Goal: Task Accomplishment & Management: Manage account settings

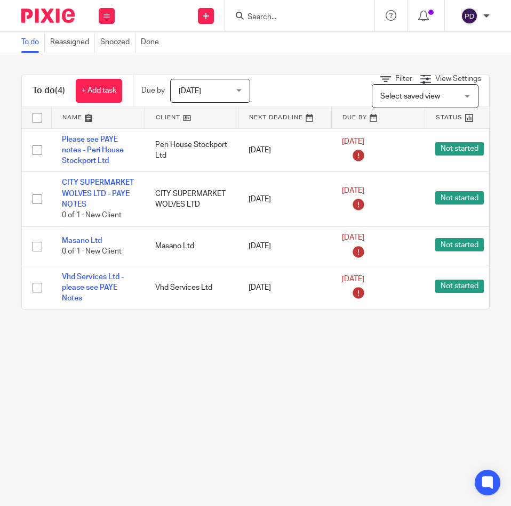
click at [256, 18] on input "Search" at bounding box center [294, 18] width 96 height 10
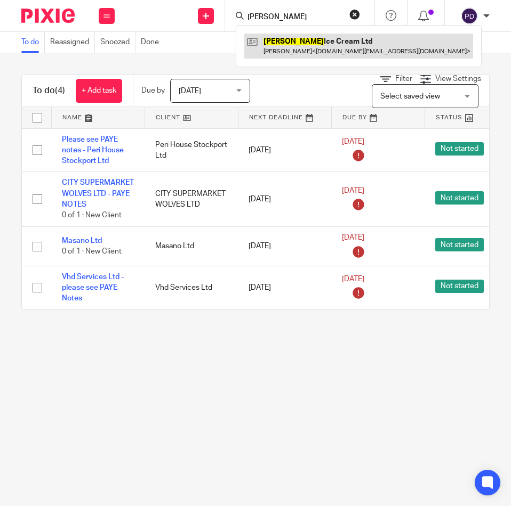
type input "romero"
click at [316, 50] on link at bounding box center [358, 46] width 229 height 25
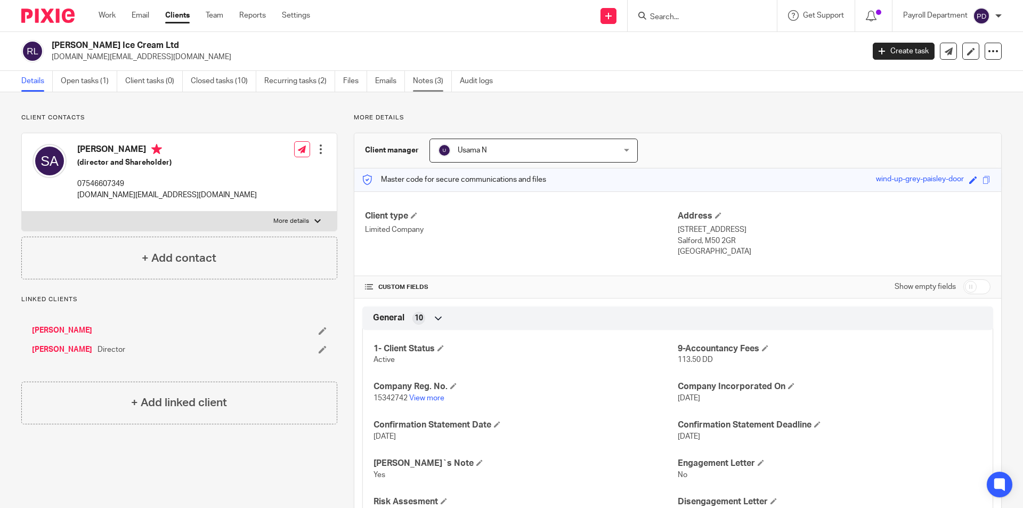
click at [425, 79] on link "Notes (3)" at bounding box center [432, 81] width 39 height 21
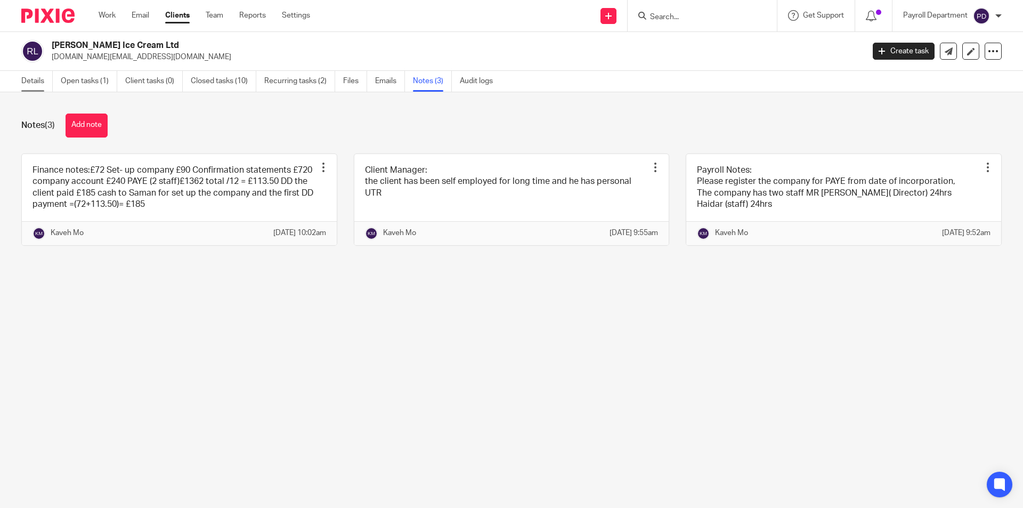
click at [27, 78] on link "Details" at bounding box center [36, 81] width 31 height 21
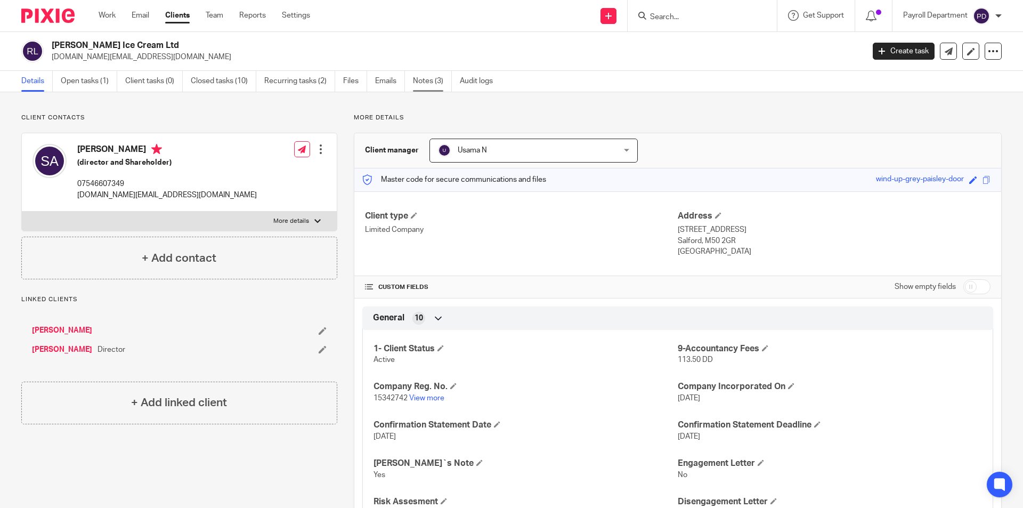
click at [420, 78] on link "Notes (3)" at bounding box center [432, 81] width 39 height 21
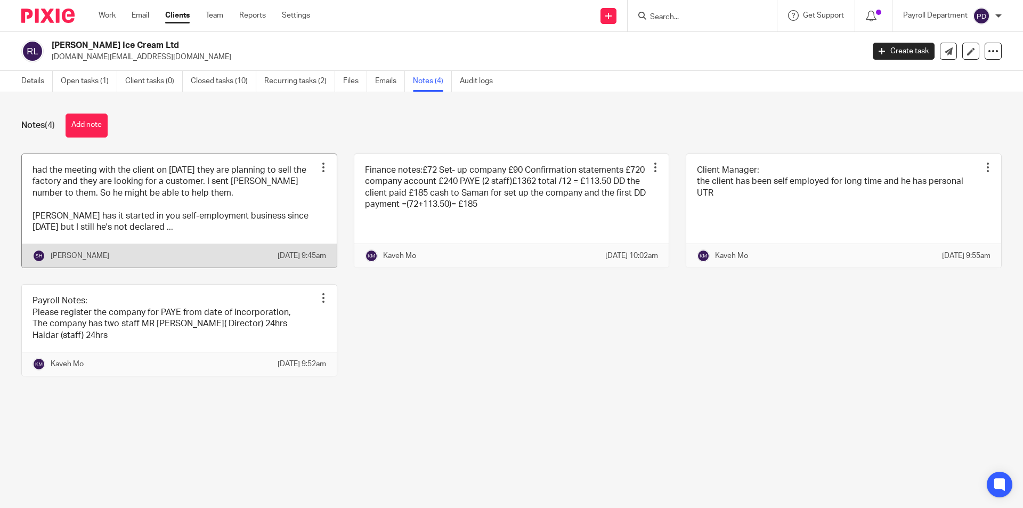
click at [310, 212] on link at bounding box center [179, 211] width 315 height 114
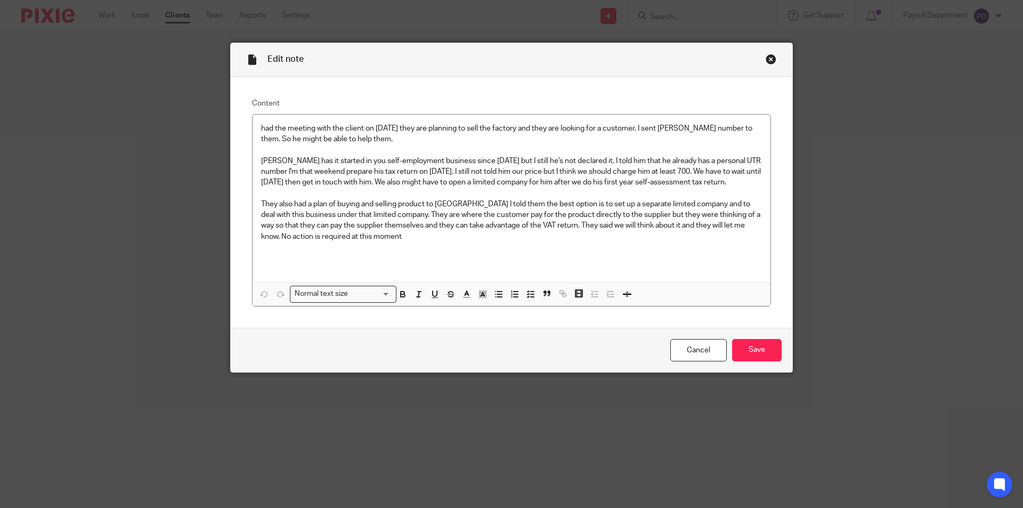
click at [769, 57] on div "Close this dialog window" at bounding box center [771, 59] width 11 height 11
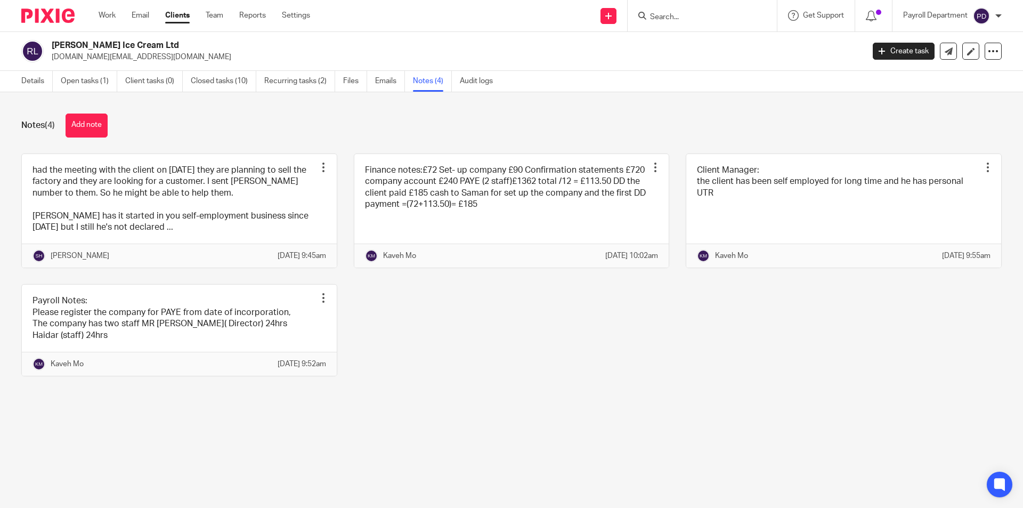
click at [479, 376] on div "had the meeting with the client on [DATE] they are planning to sell the factory…" at bounding box center [503, 273] width 997 height 239
click at [697, 21] on input "Search" at bounding box center [697, 18] width 96 height 10
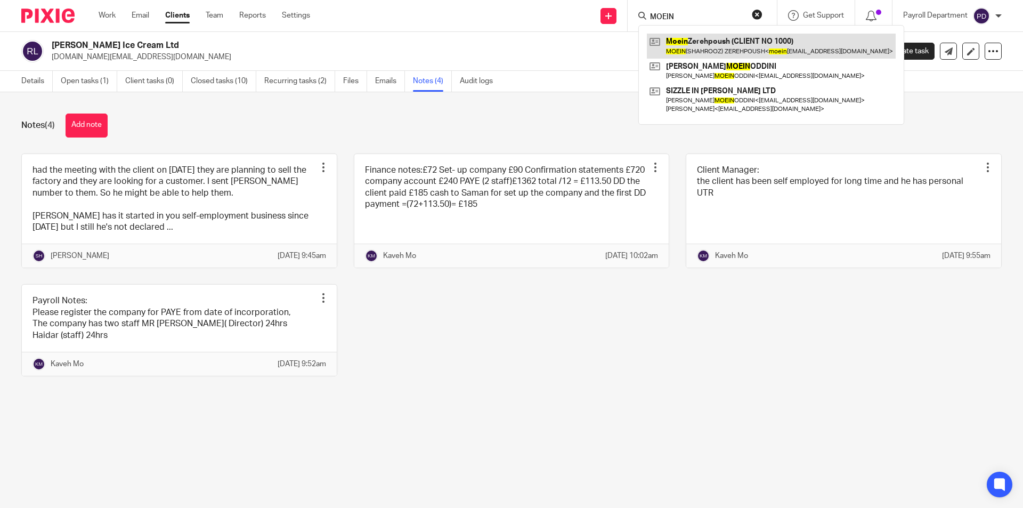
type input "MOEIN"
click at [711, 38] on link at bounding box center [771, 46] width 249 height 25
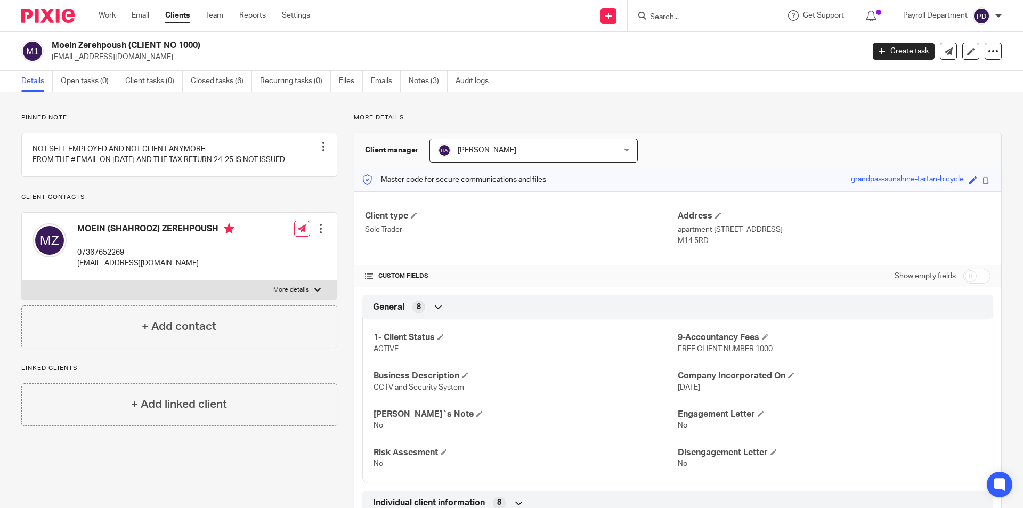
click at [643, 11] on div at bounding box center [701, 15] width 124 height 13
click at [652, 13] on div at bounding box center [701, 15] width 124 height 13
click at [654, 13] on input "Search" at bounding box center [697, 18] width 96 height 10
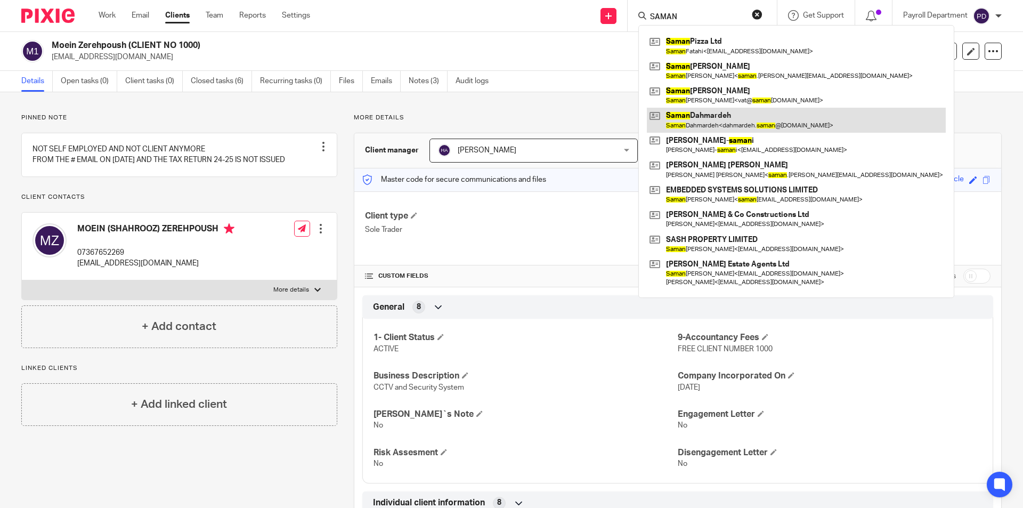
type input "SAMAN"
click at [717, 122] on link at bounding box center [796, 120] width 299 height 25
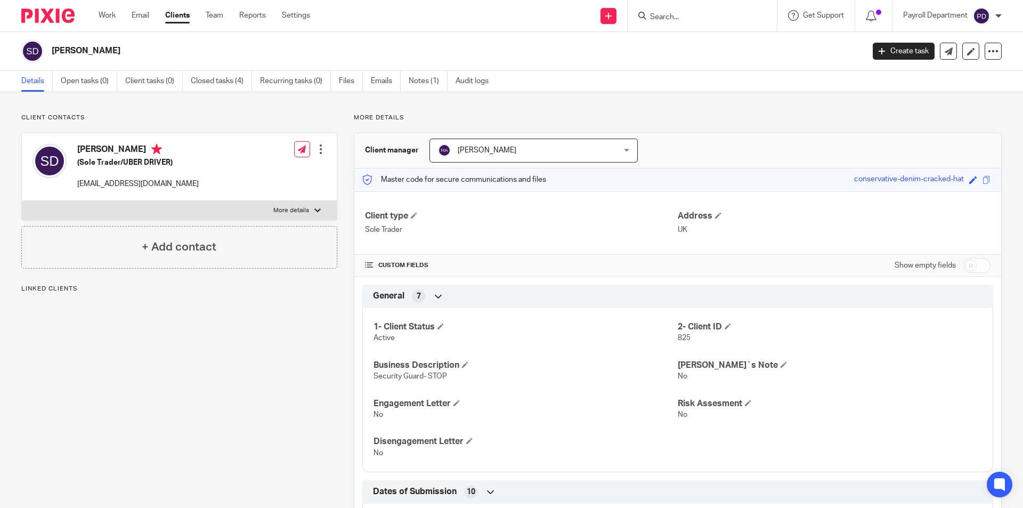
click at [318, 214] on label "More details" at bounding box center [179, 210] width 315 height 19
click at [22, 201] on input "More details" at bounding box center [21, 200] width 1 height 1
checkbox input "true"
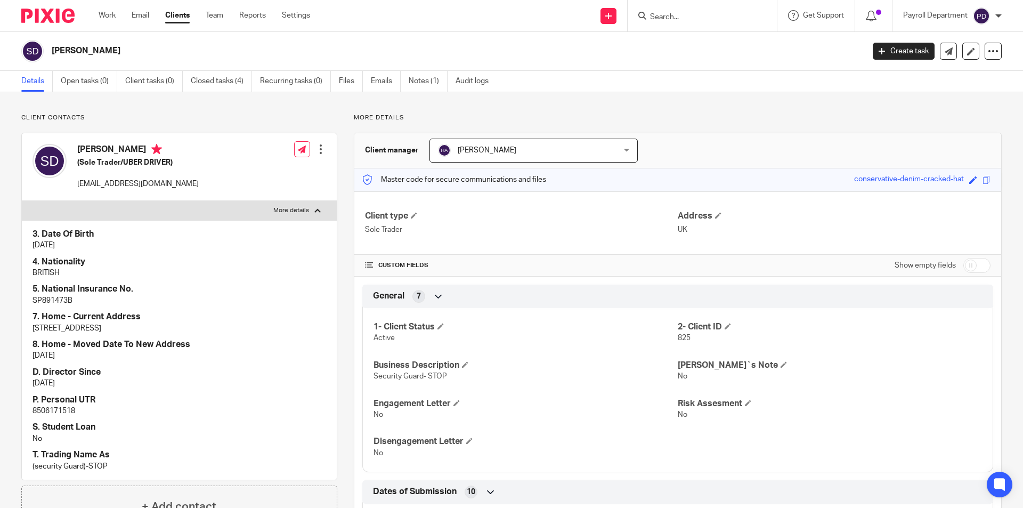
click at [62, 409] on p "8506171518" at bounding box center [180, 411] width 294 height 11
click at [62, 411] on p "8506171518" at bounding box center [180, 411] width 294 height 11
click at [61, 411] on p "8506171518" at bounding box center [180, 411] width 294 height 11
click at [61, 413] on p "8506171518" at bounding box center [180, 411] width 294 height 11
copy div "8506171518"
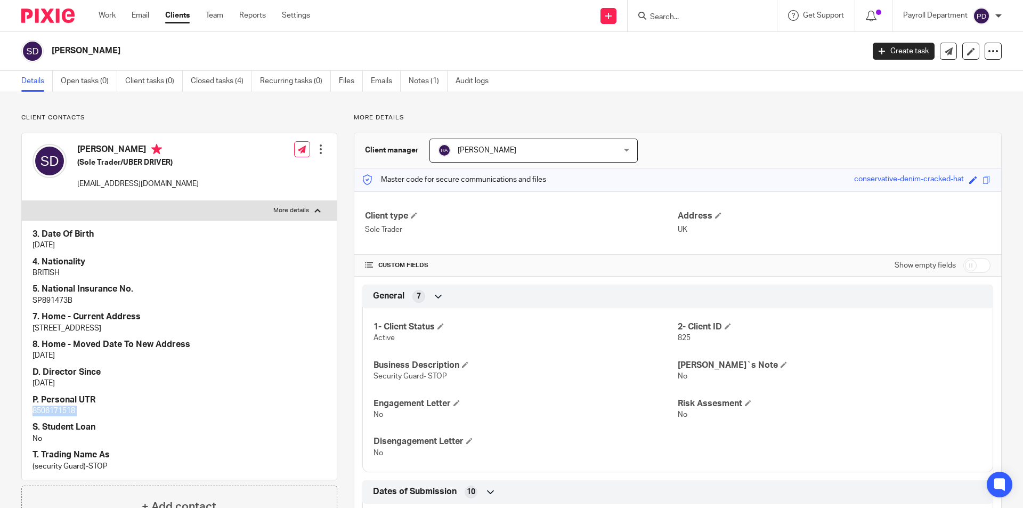
click at [53, 410] on p "8506171518" at bounding box center [180, 411] width 294 height 11
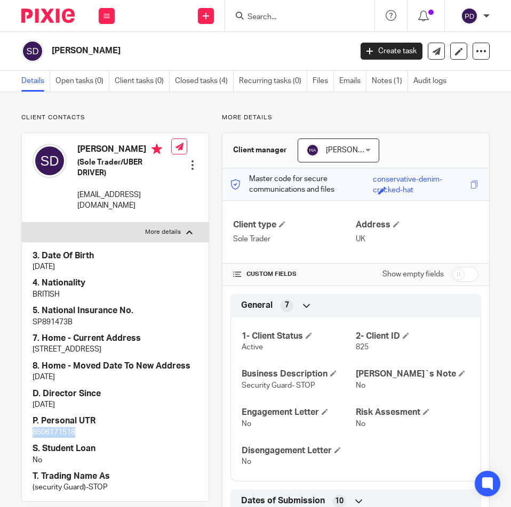
click at [454, 276] on input "checkbox" at bounding box center [464, 274] width 27 height 15
checkbox input "true"
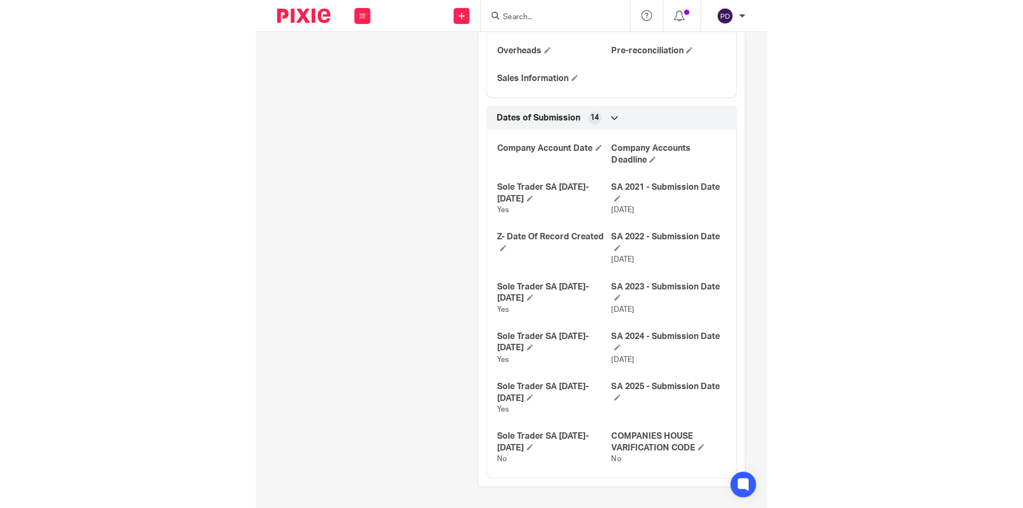
scroll to position [1416, 0]
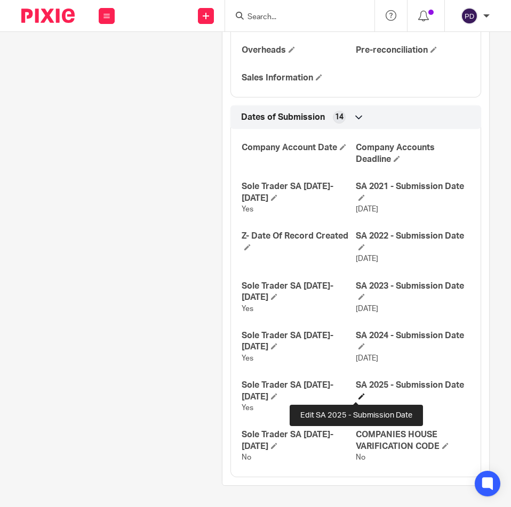
click at [358, 398] on span at bounding box center [361, 396] width 6 height 6
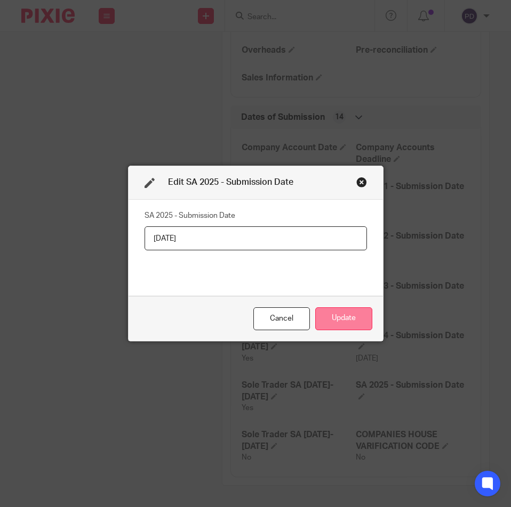
type input "19/09/2025"
click at [344, 318] on button "Update" at bounding box center [343, 319] width 57 height 23
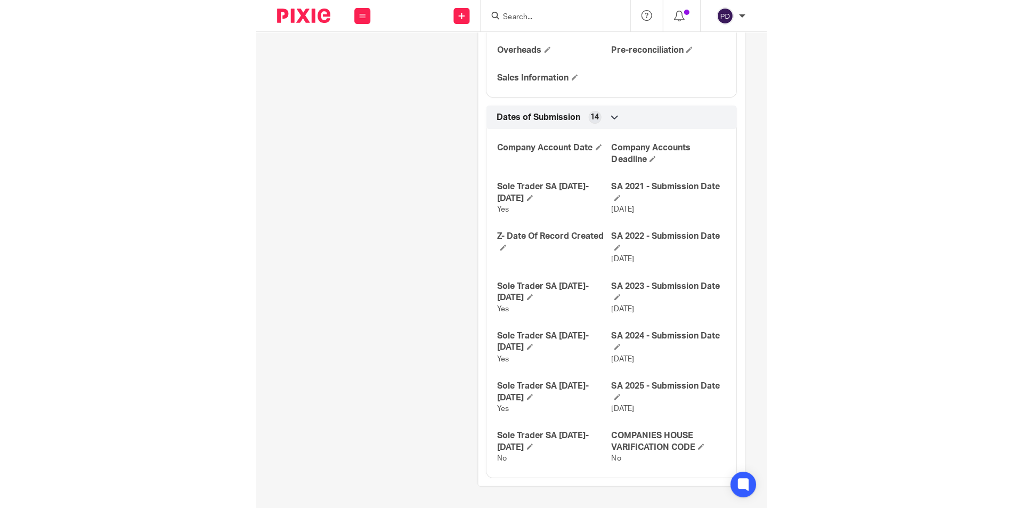
scroll to position [1279, 0]
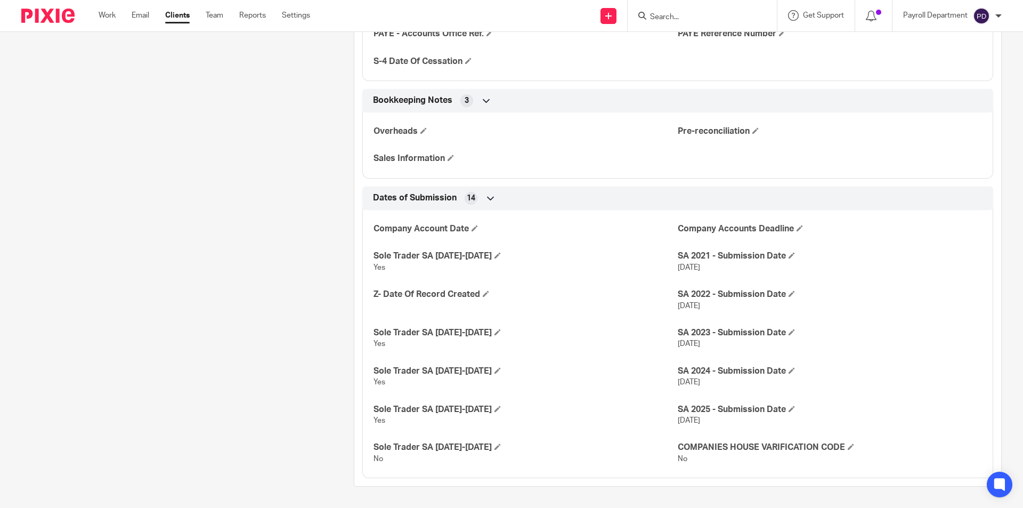
click at [699, 13] on input "Search" at bounding box center [697, 18] width 96 height 10
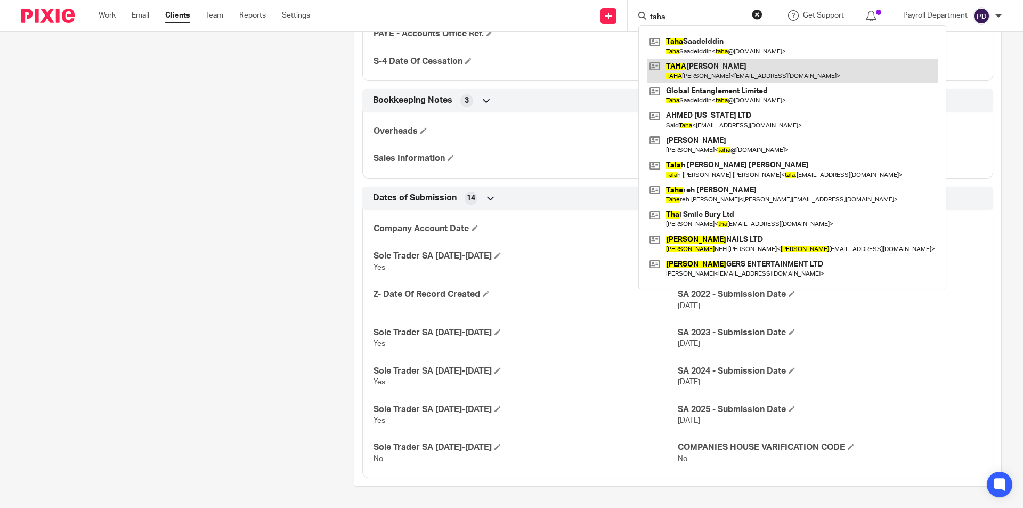
type input "taha"
click at [690, 70] on link at bounding box center [792, 71] width 291 height 25
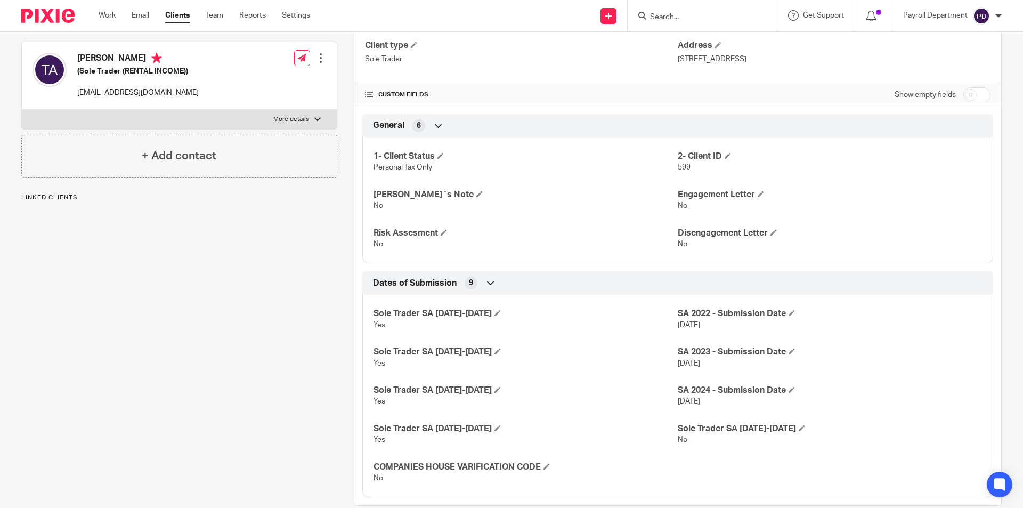
scroll to position [190, 0]
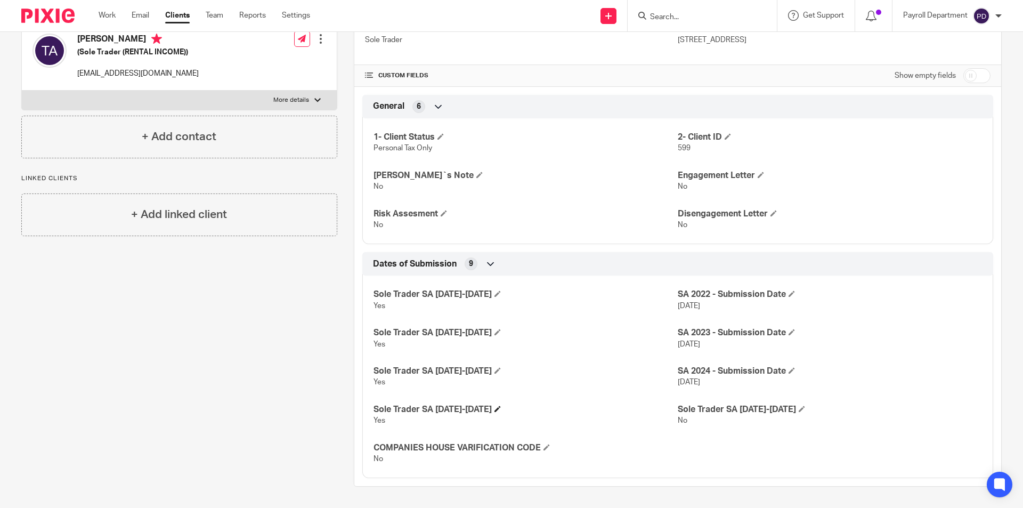
click at [478, 409] on h4 "Sole Trader SA [DATE]-[DATE]" at bounding box center [526, 409] width 304 height 11
click at [495, 409] on span at bounding box center [498, 409] width 6 height 6
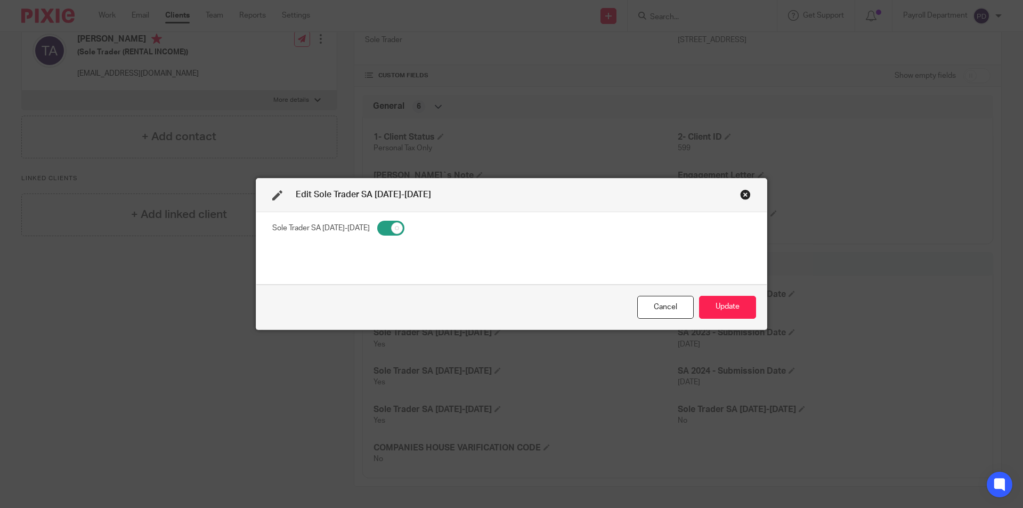
click at [377, 228] on input "checkbox" at bounding box center [390, 228] width 27 height 15
checkbox input "false"
click at [714, 308] on button "Update" at bounding box center [727, 307] width 57 height 23
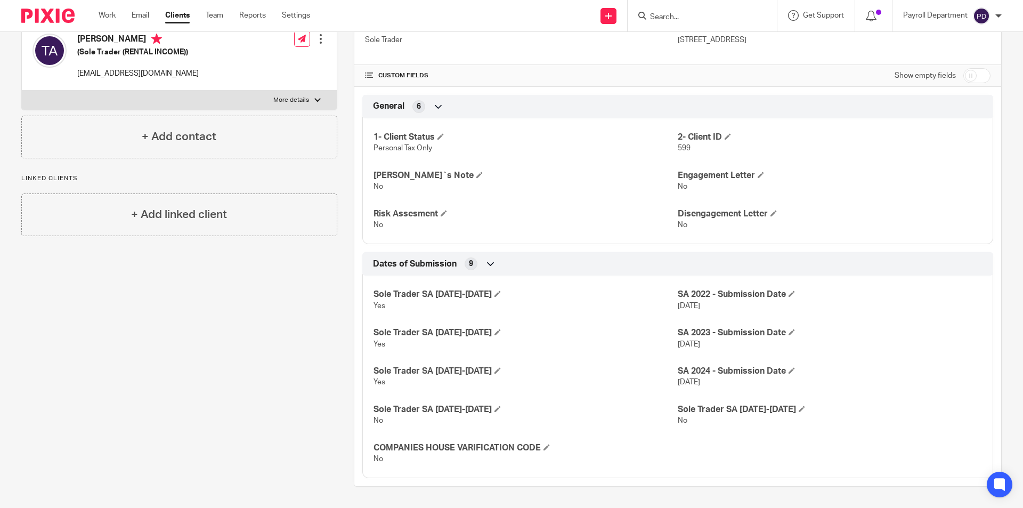
click at [667, 20] on input "Search" at bounding box center [697, 18] width 96 height 10
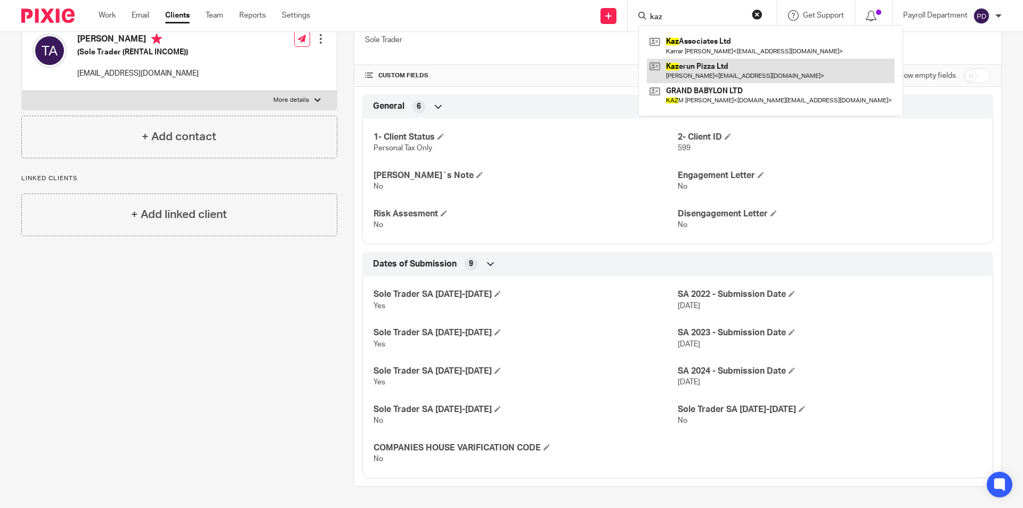
type input "kaz"
click at [709, 72] on link at bounding box center [771, 71] width 248 height 25
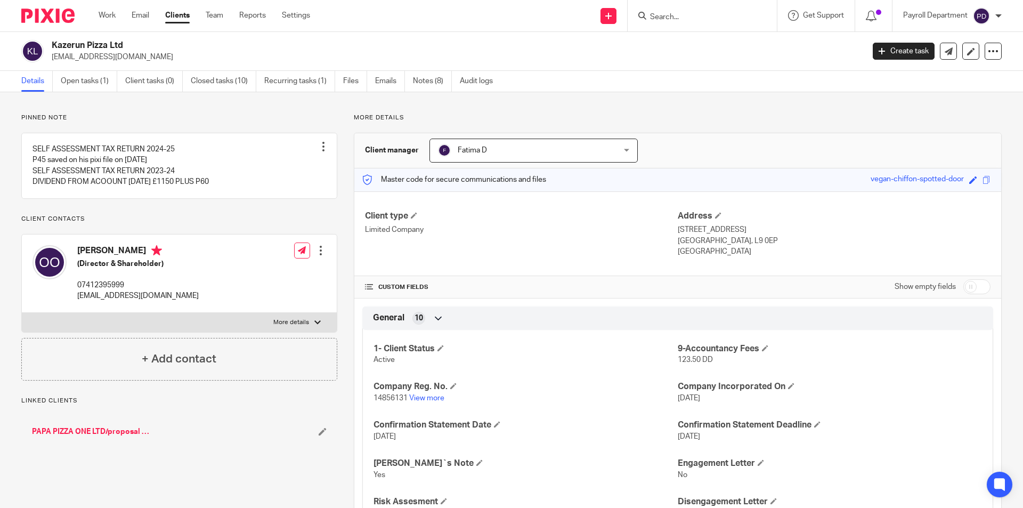
click at [422, 396] on link "View more" at bounding box center [426, 397] width 35 height 7
